Goal: Information Seeking & Learning: Learn about a topic

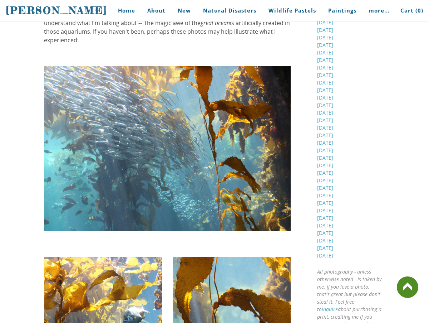
scroll to position [376, 0]
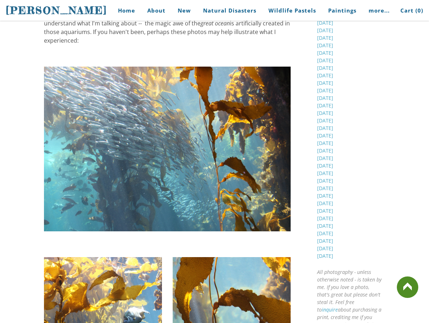
click at [214, 181] on img at bounding box center [167, 149] width 247 height 164
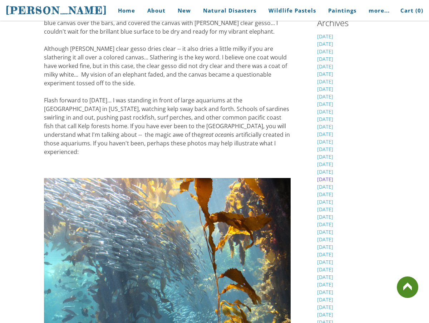
scroll to position [261, 0]
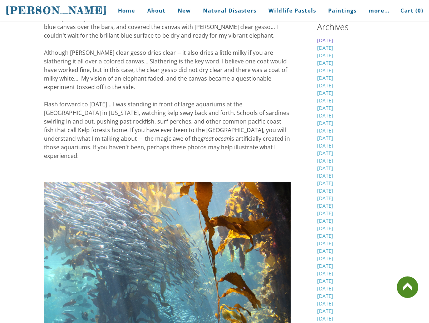
click at [331, 38] on link "[DATE]" at bounding box center [325, 40] width 16 height 7
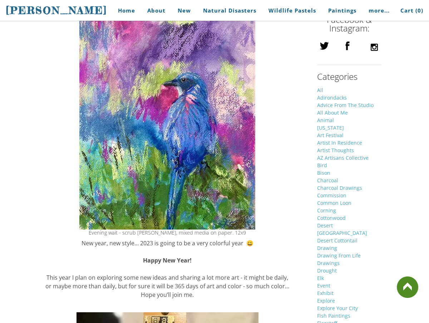
scroll to position [764, 0]
